Goal: Task Accomplishment & Management: Use online tool/utility

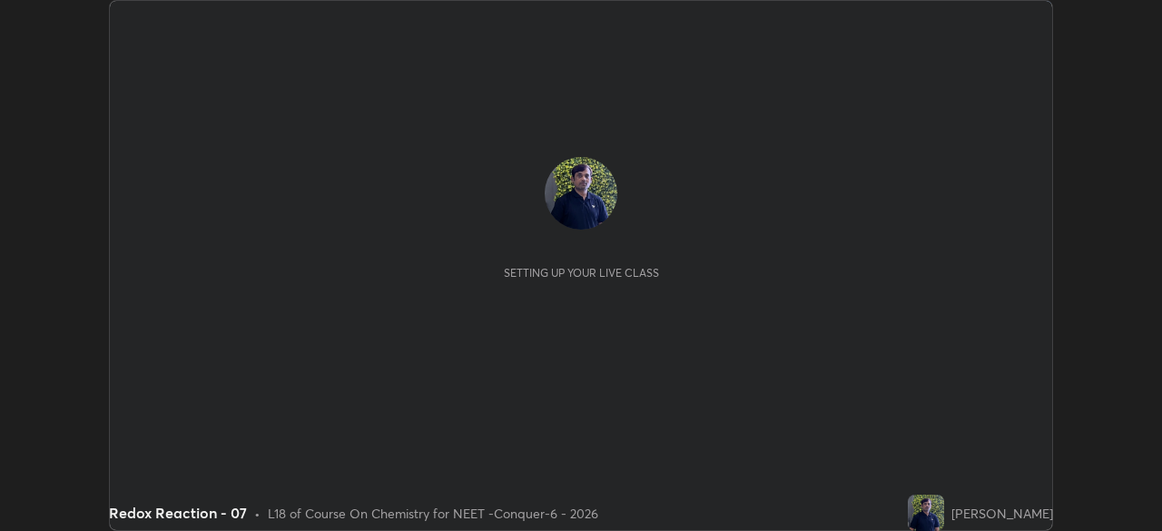
scroll to position [531, 1161]
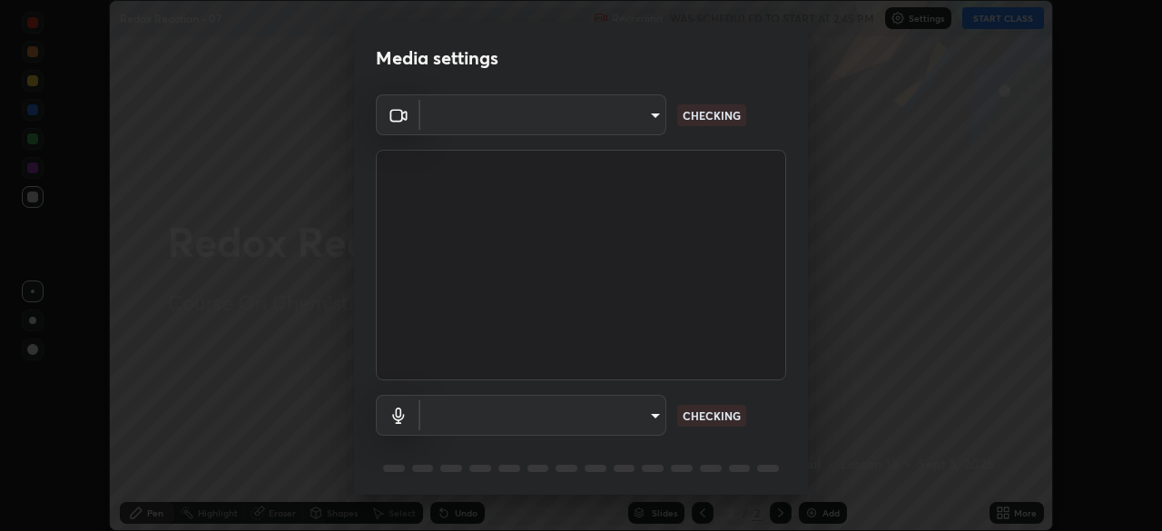
click at [612, 130] on body "Erase all Redox Reaction - 07 Recording WAS SCHEDULED TO START AT 2:45 PM Setti…" at bounding box center [581, 265] width 1162 height 531
click at [605, 122] on div at bounding box center [581, 265] width 1162 height 531
type input "ad23c5e1eec40c929e15baf649206283bee037f2ec2e6fc856d192bb2adaae55"
type input "bacd120e2728bcaa93de399d5b14713bfd4da43ca453c7f8d7901db11a0ced92"
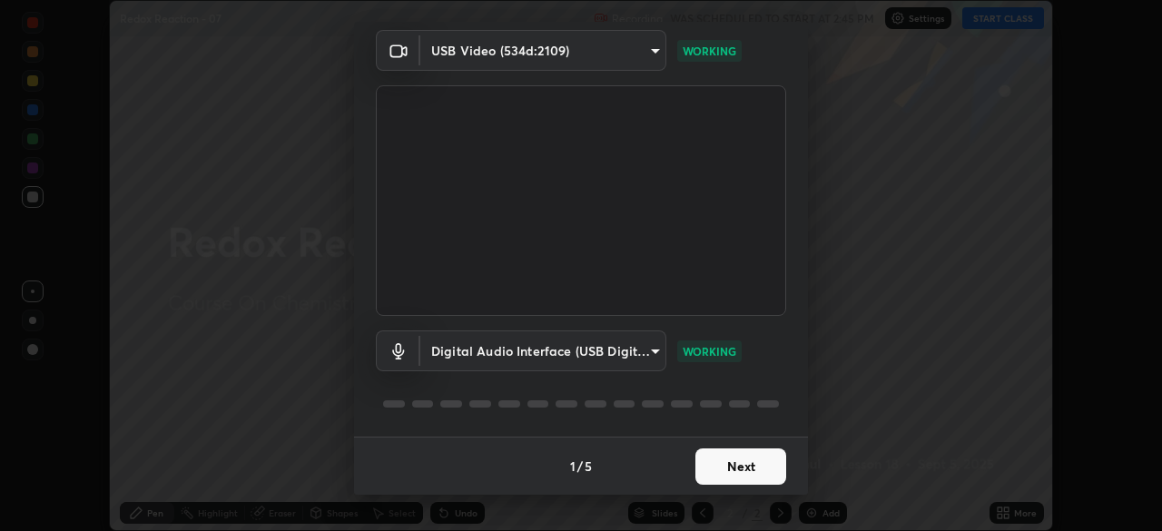
click at [738, 466] on button "Next" at bounding box center [741, 467] width 91 height 36
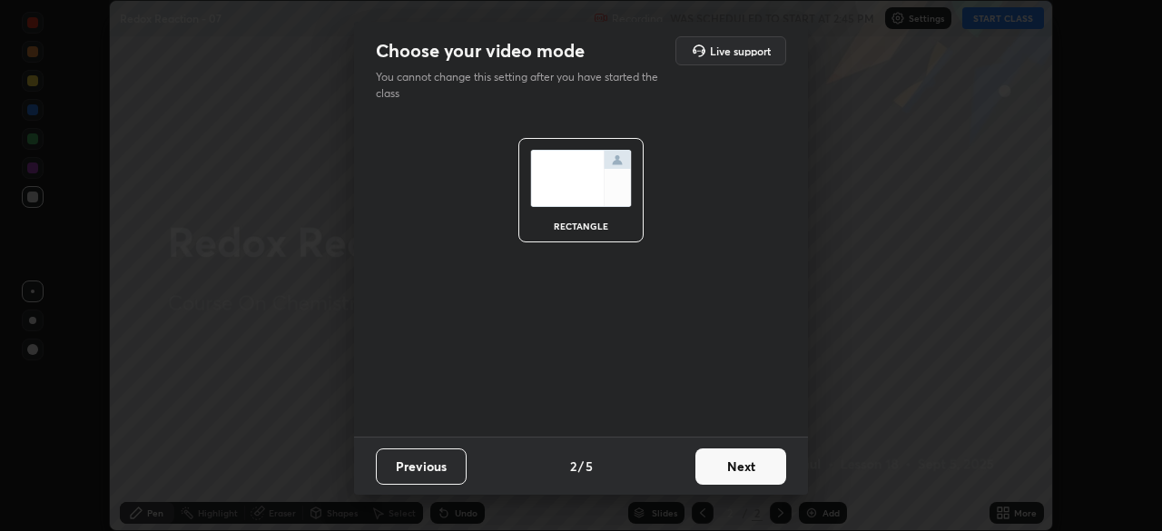
click at [746, 471] on button "Next" at bounding box center [741, 467] width 91 height 36
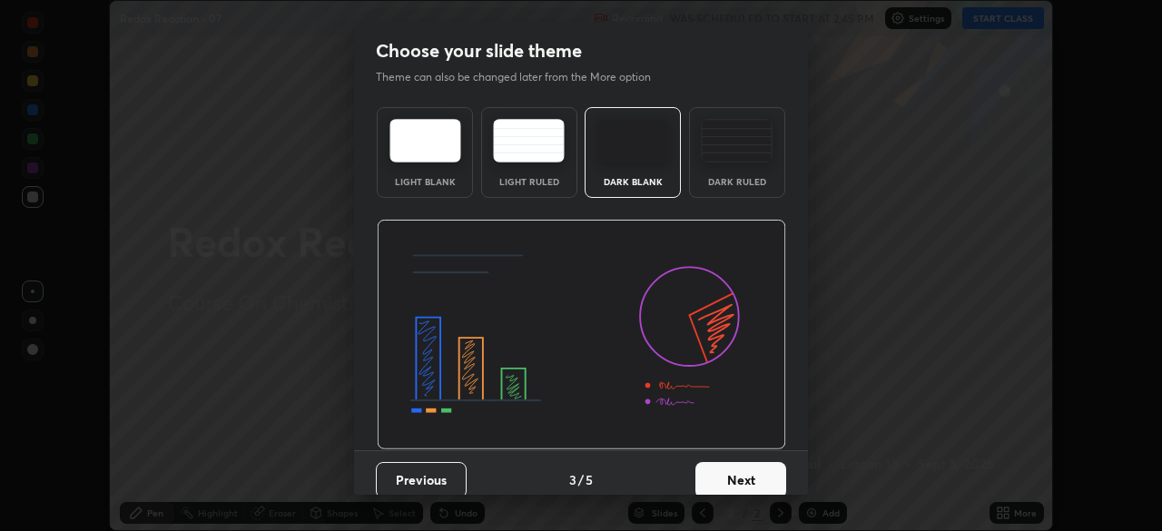
click at [753, 474] on button "Next" at bounding box center [741, 480] width 91 height 36
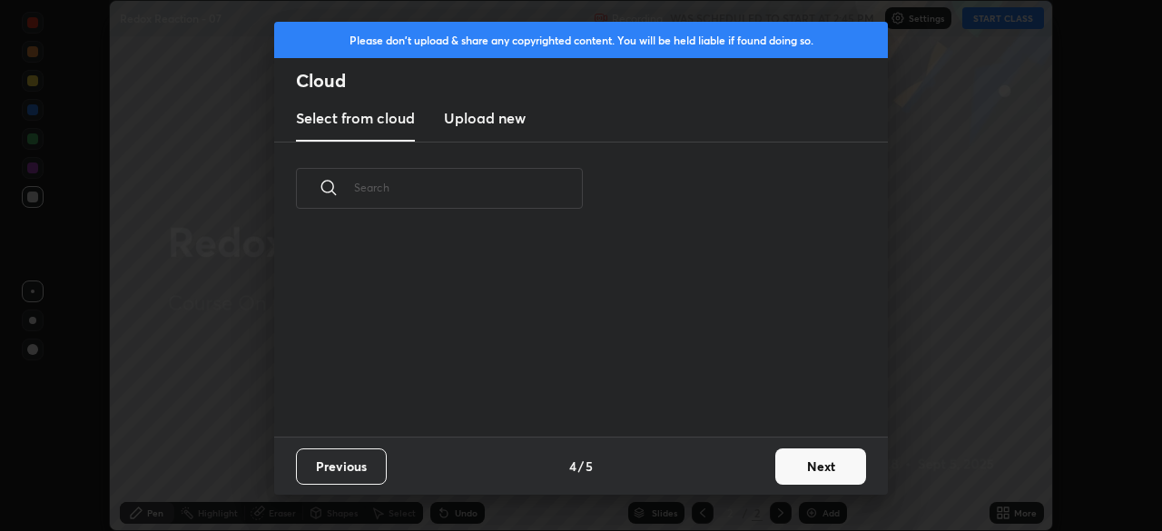
click at [762, 477] on div "Previous 4 / 5 Next" at bounding box center [581, 466] width 614 height 58
click at [805, 466] on button "Next" at bounding box center [821, 467] width 91 height 36
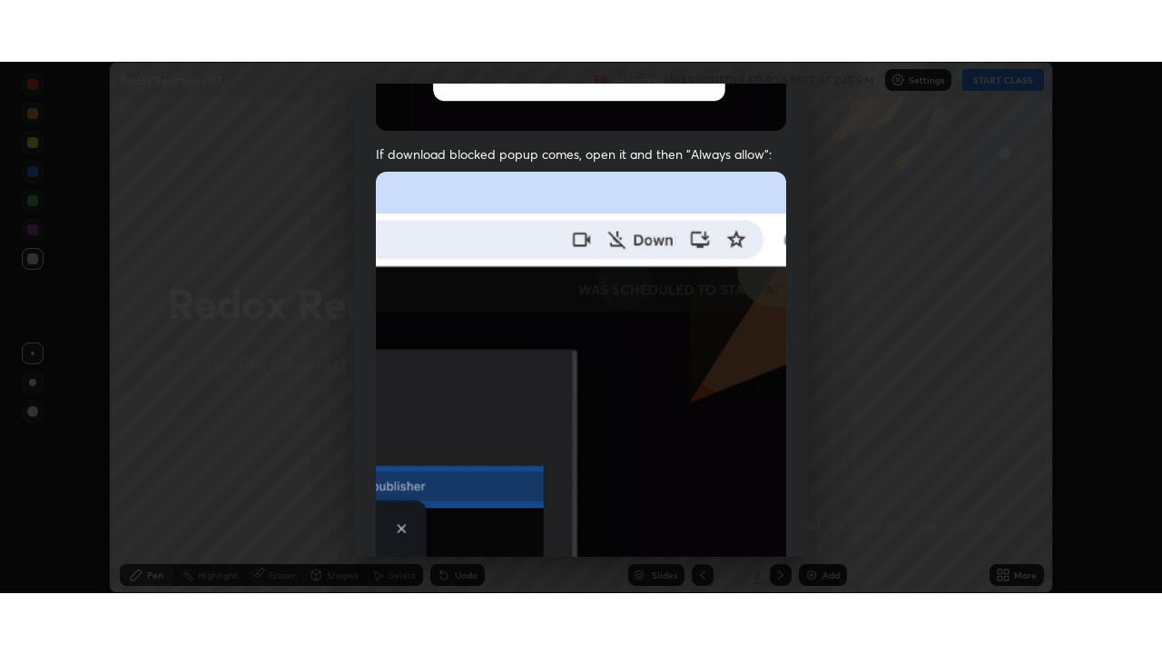
scroll to position [435, 0]
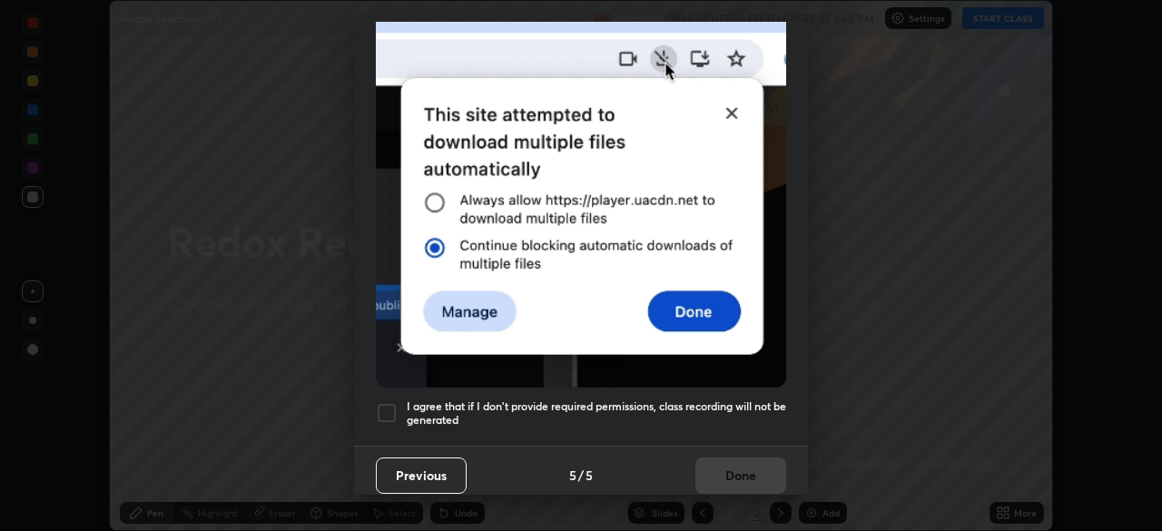
click at [390, 408] on div at bounding box center [387, 413] width 22 height 22
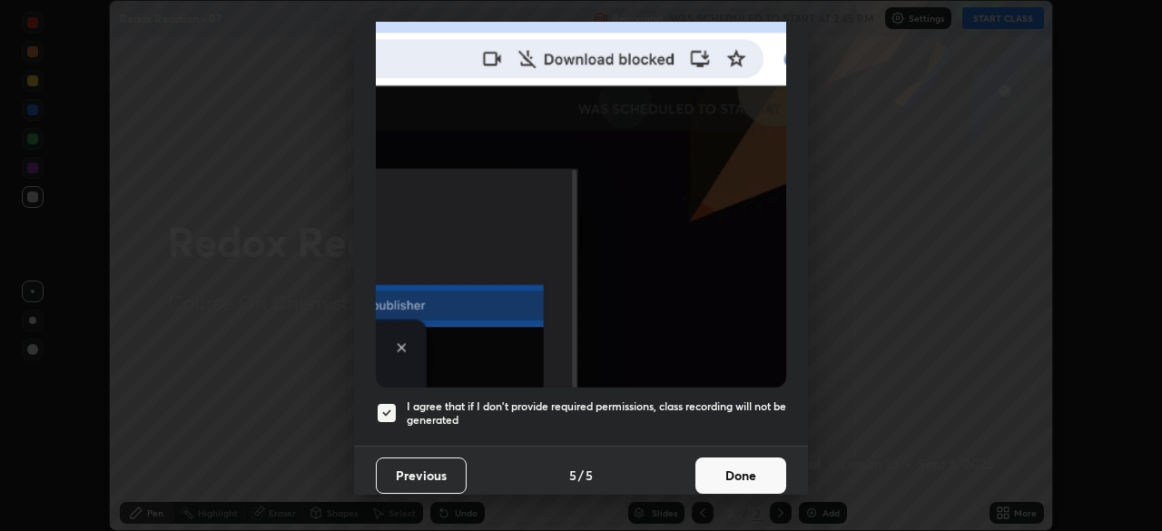
click at [728, 466] on button "Done" at bounding box center [741, 476] width 91 height 36
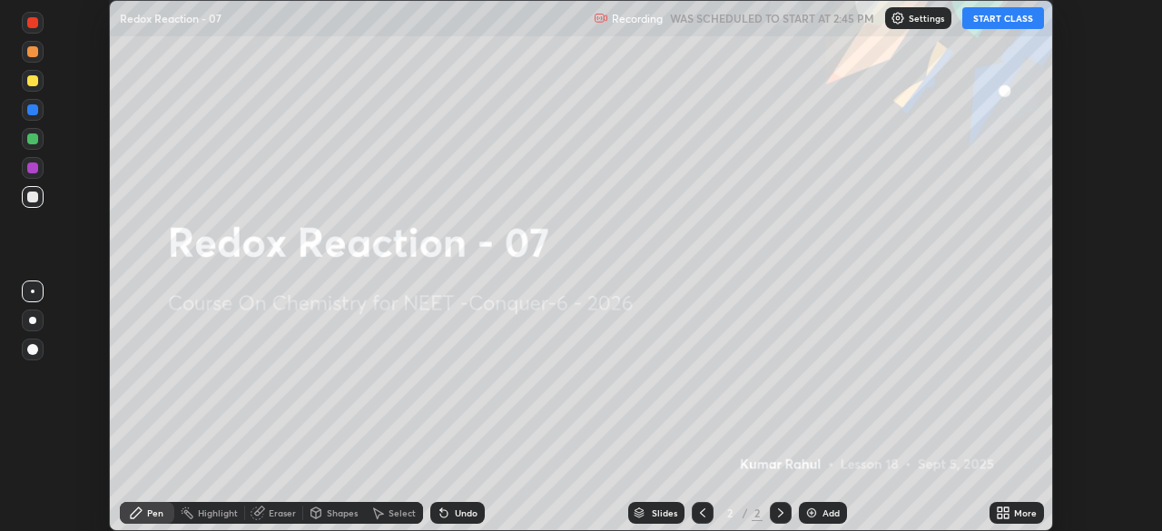
click at [1001, 513] on icon at bounding box center [1003, 513] width 15 height 15
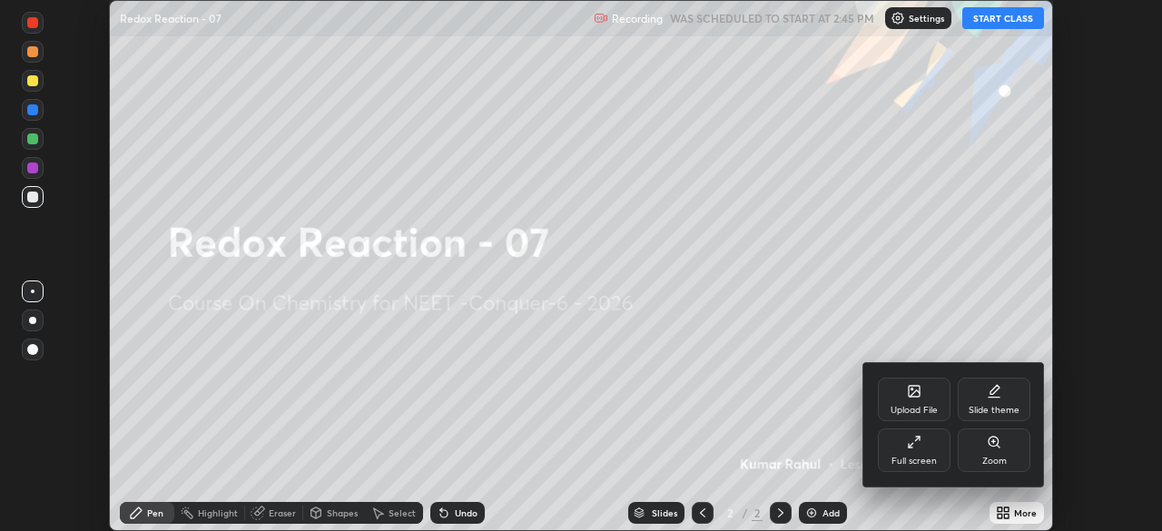
click at [919, 463] on div "Full screen" at bounding box center [914, 461] width 45 height 9
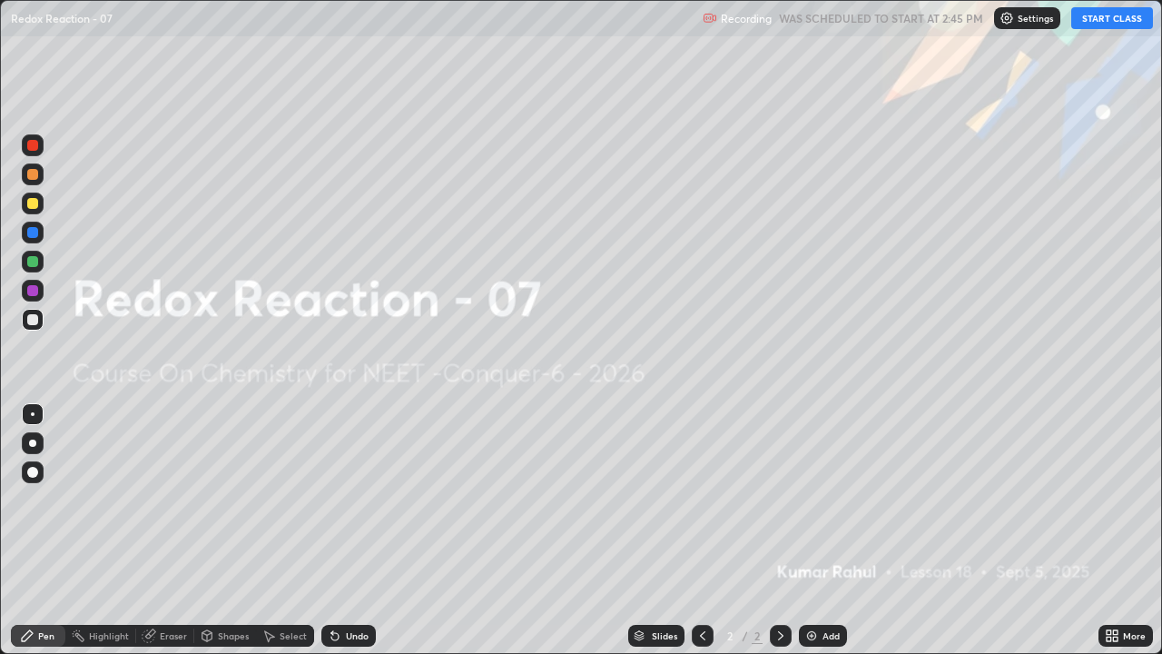
scroll to position [654, 1162]
click at [352, 530] on div "Undo" at bounding box center [348, 636] width 54 height 22
click at [1011, 25] on div "Settings" at bounding box center [1027, 18] width 66 height 22
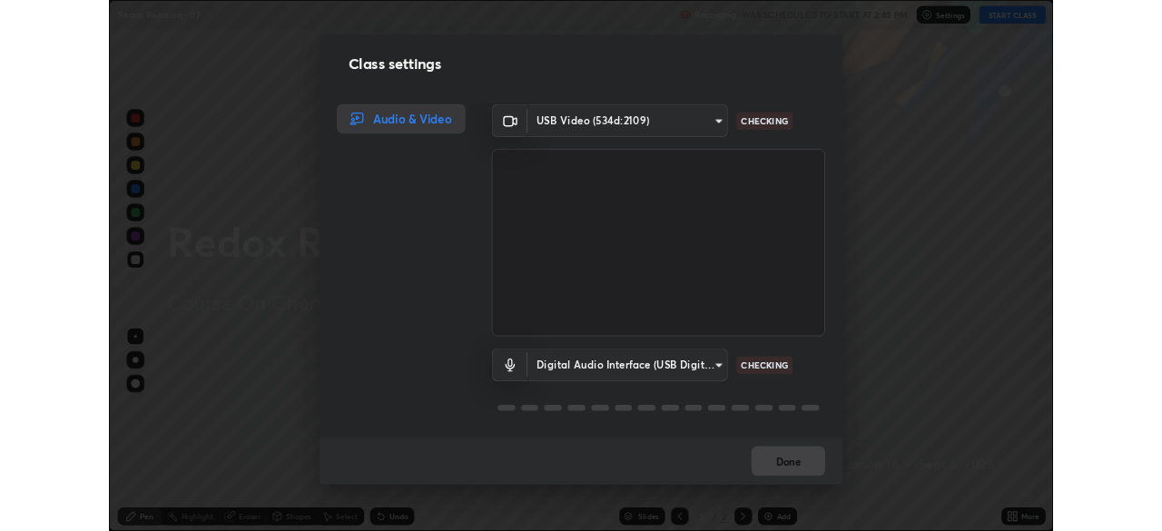
scroll to position [2, 0]
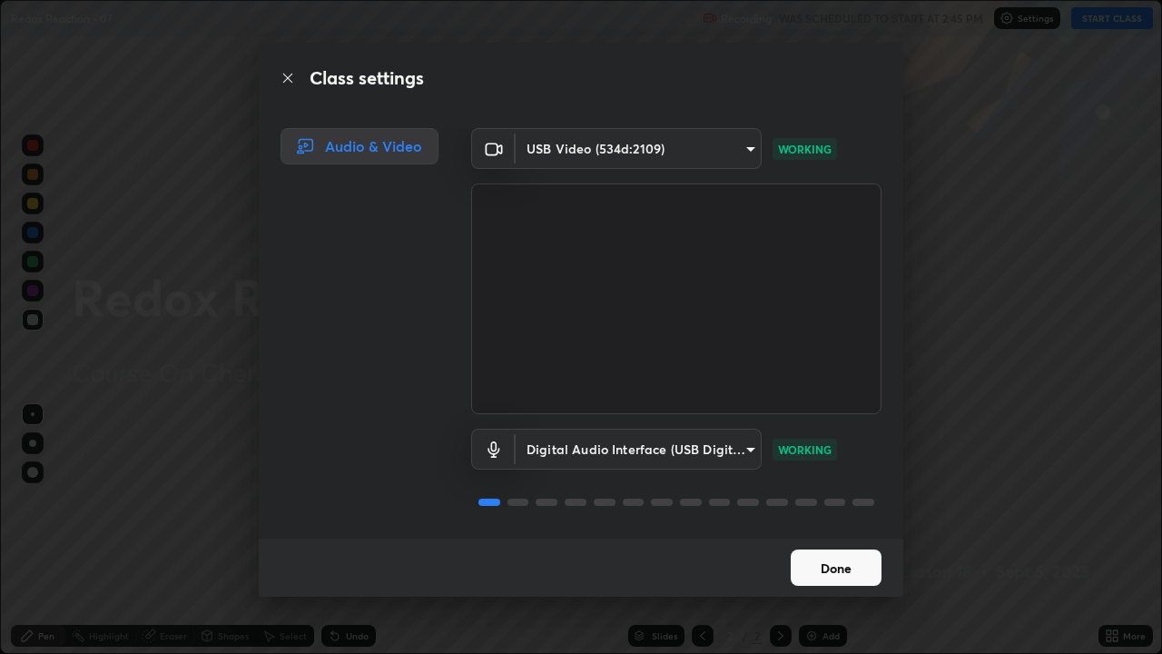
click at [844, 530] on button "Done" at bounding box center [836, 567] width 91 height 36
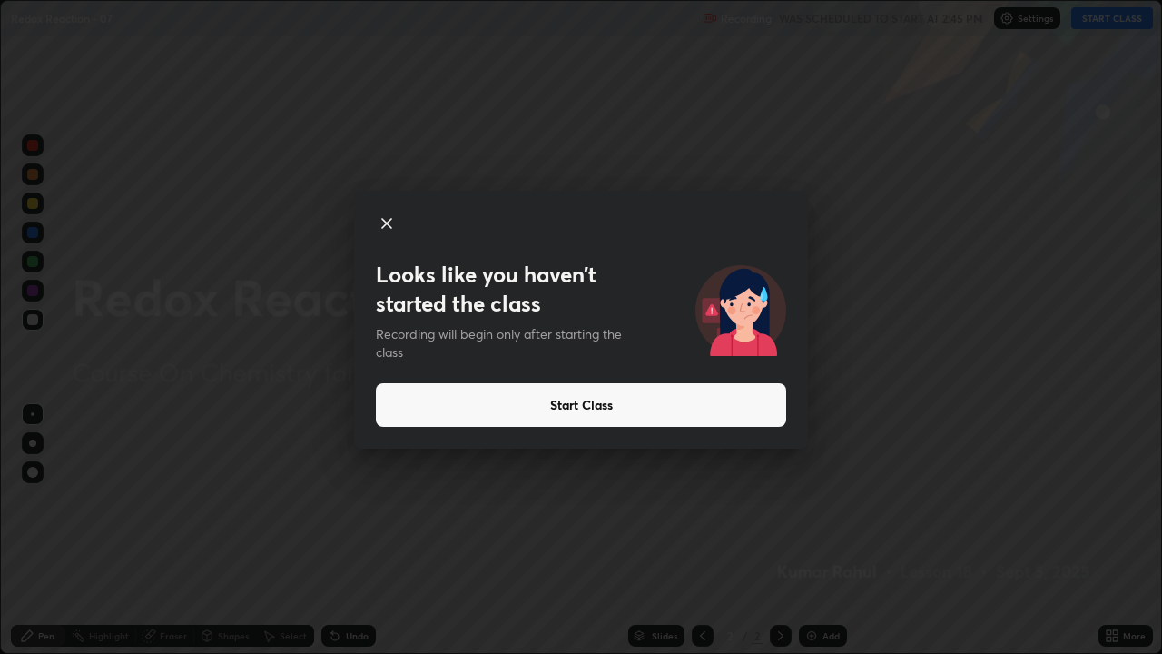
click at [660, 394] on button "Start Class" at bounding box center [581, 405] width 410 height 44
click at [894, 467] on div "Looks like you haven’t started the class Recording will begin only after starti…" at bounding box center [581, 327] width 1162 height 654
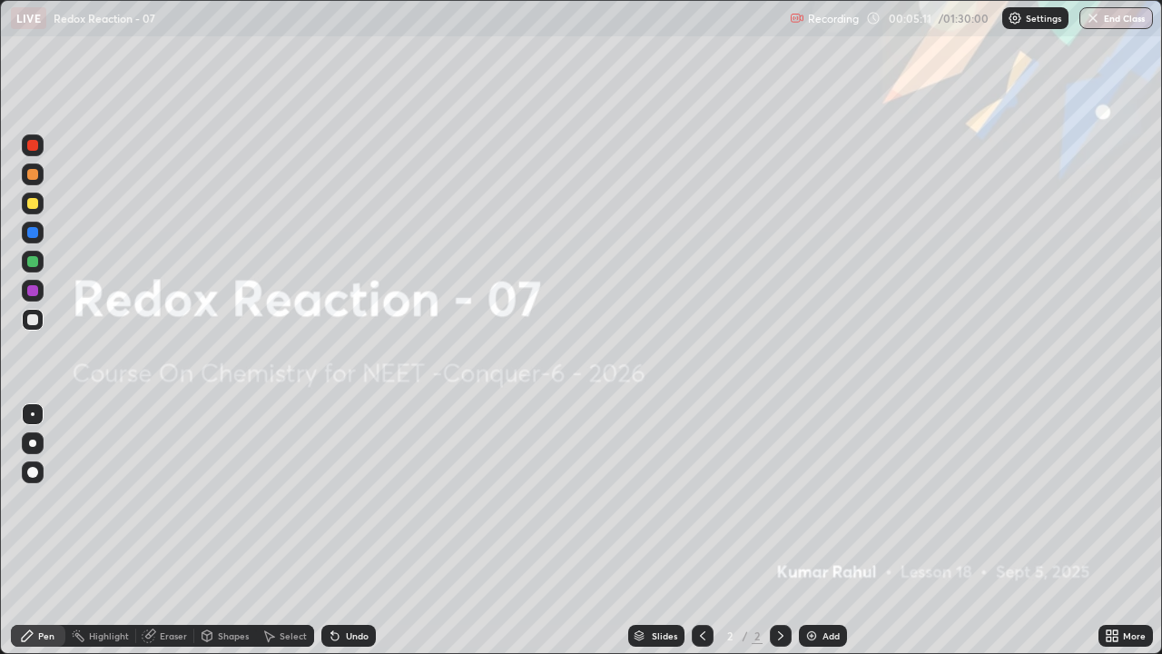
click at [829, 530] on div "Add" at bounding box center [831, 635] width 17 height 9
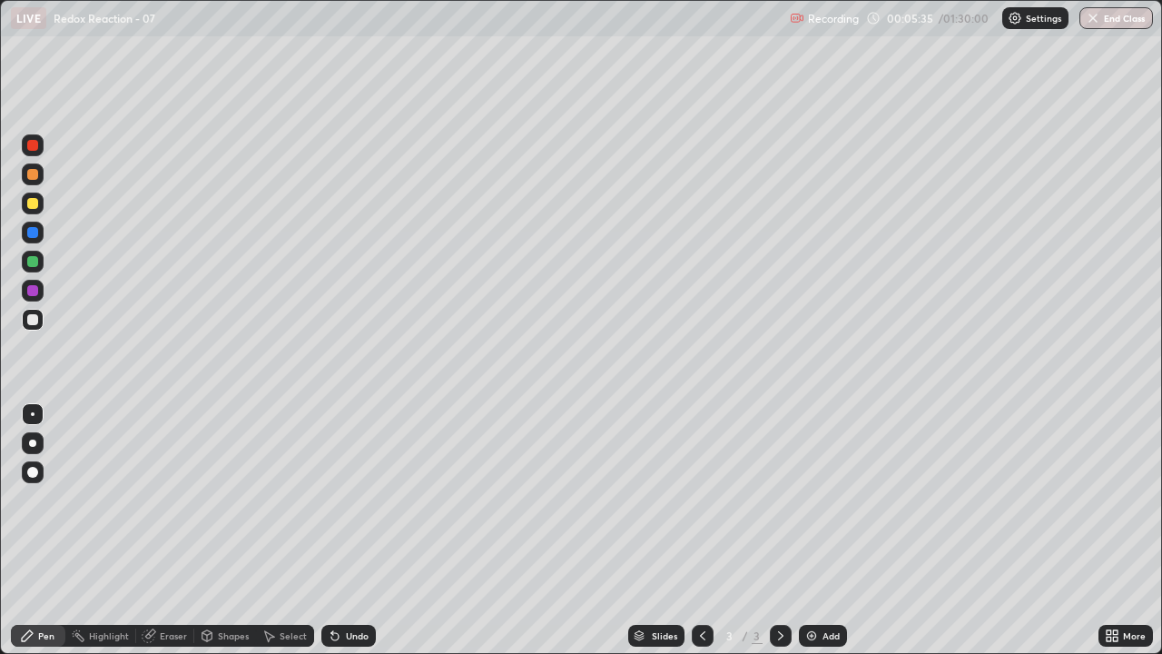
click at [33, 443] on div at bounding box center [32, 443] width 7 height 7
click at [779, 530] on icon at bounding box center [781, 635] width 15 height 15
click at [831, 530] on div "Add" at bounding box center [831, 635] width 17 height 9
click at [35, 453] on div at bounding box center [33, 443] width 22 height 22
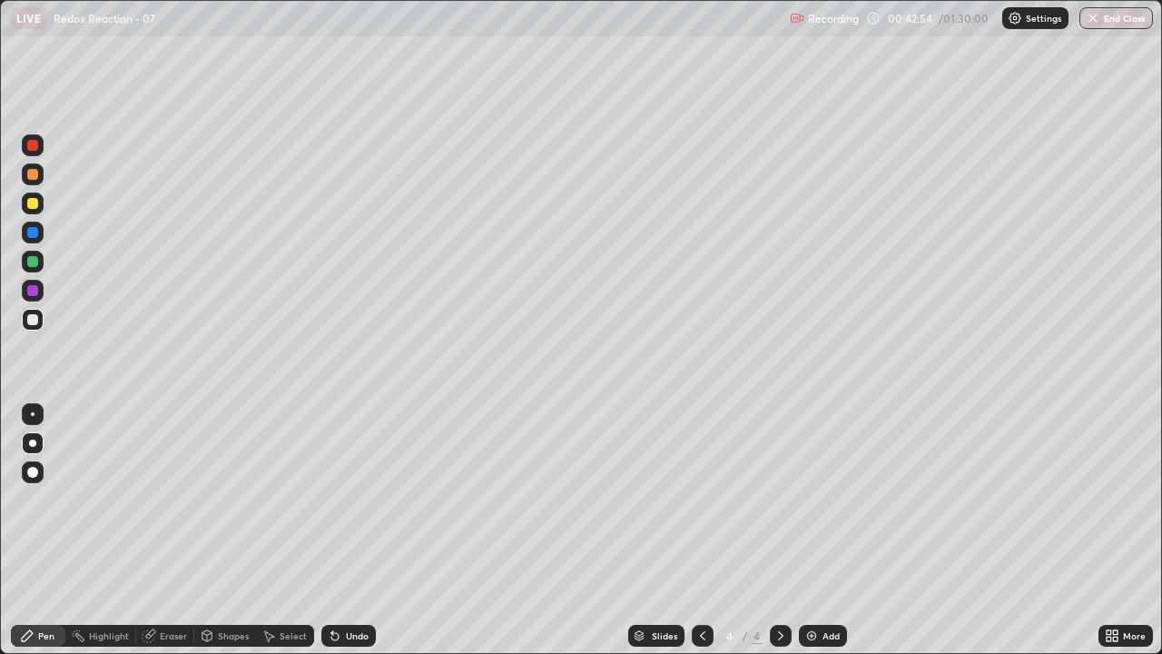
click at [29, 430] on div at bounding box center [33, 443] width 22 height 29
click at [35, 449] on div at bounding box center [33, 443] width 22 height 22
click at [25, 530] on div "Pen" at bounding box center [38, 636] width 54 height 36
click at [44, 431] on div at bounding box center [32, 443] width 29 height 29
click at [52, 300] on div "Erase all" at bounding box center [33, 326] width 44 height 581
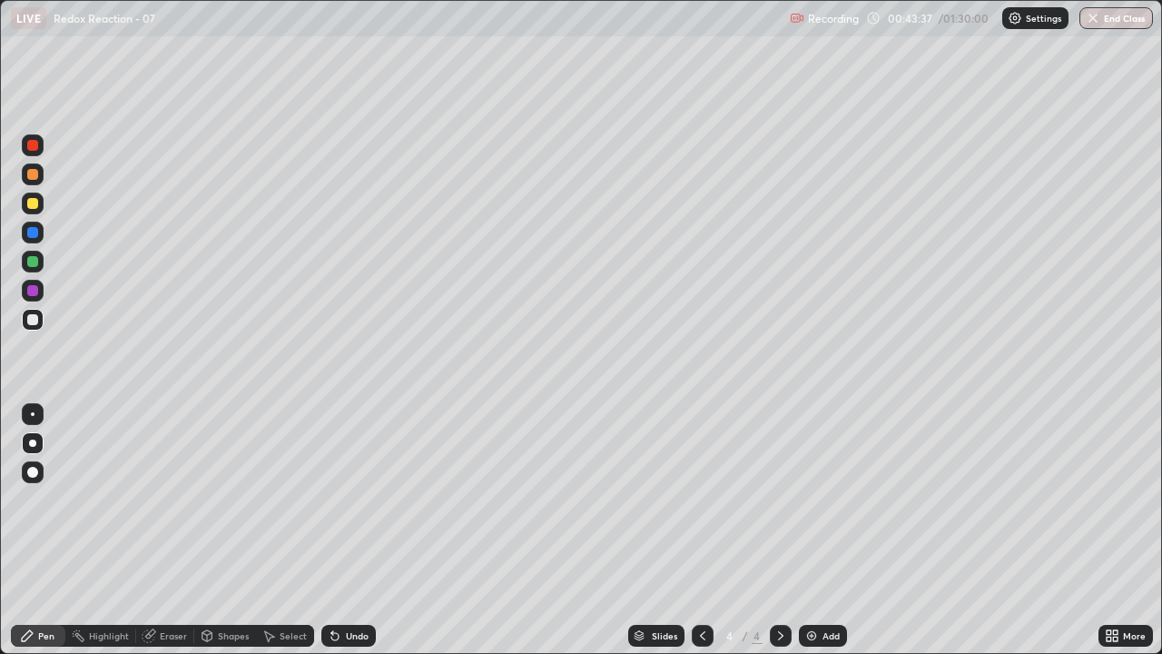
click at [14, 334] on div "Erase all" at bounding box center [33, 326] width 44 height 581
click at [14, 530] on div "Pen" at bounding box center [38, 636] width 54 height 22
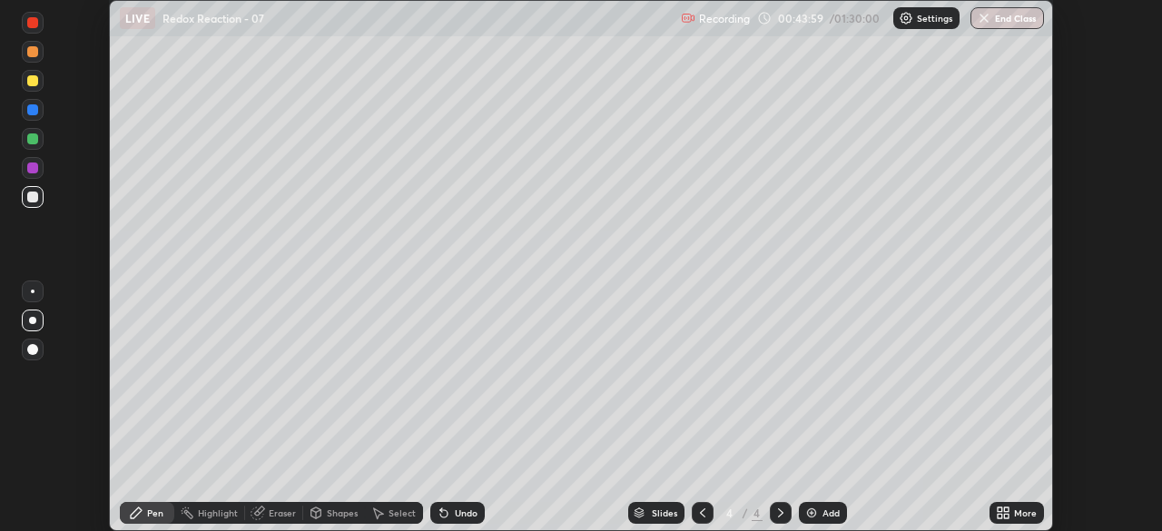
scroll to position [90279, 89647]
click at [1005, 18] on button "End Class" at bounding box center [1008, 18] width 74 height 22
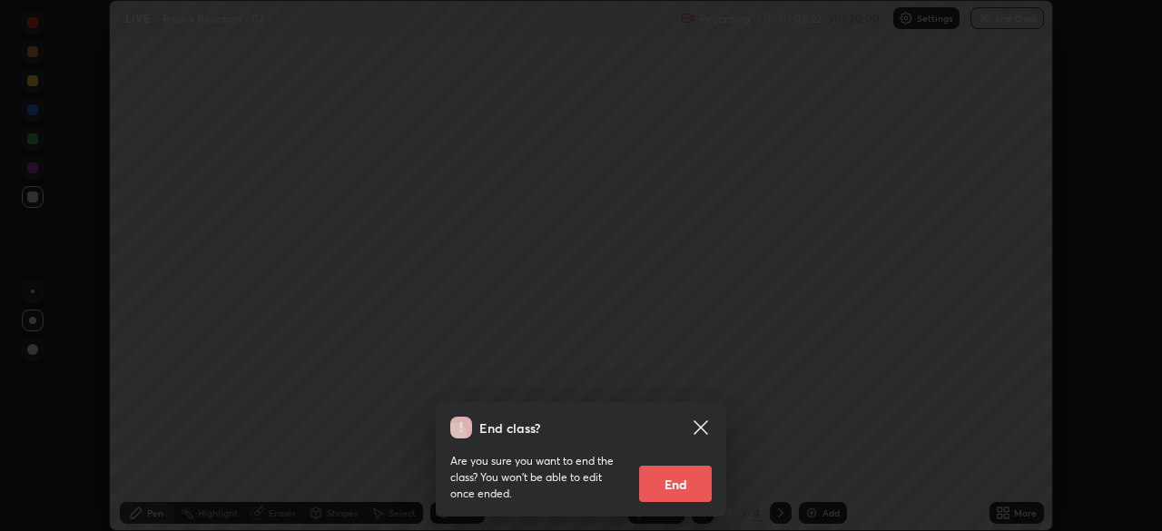
click at [681, 486] on button "End" at bounding box center [675, 484] width 73 height 36
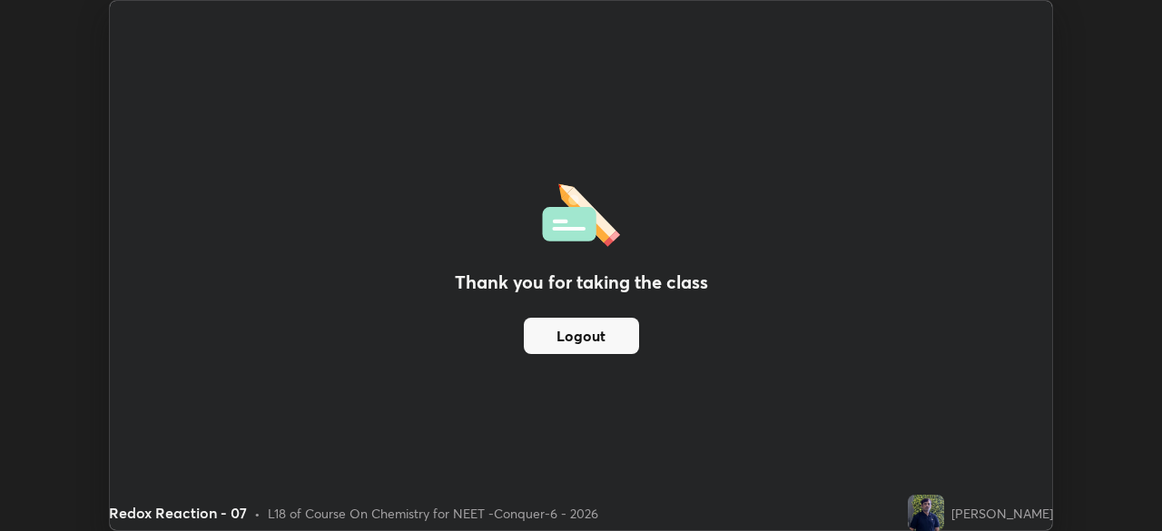
click at [608, 343] on button "Logout" at bounding box center [581, 336] width 115 height 36
